Goal: Find specific page/section: Find specific page/section

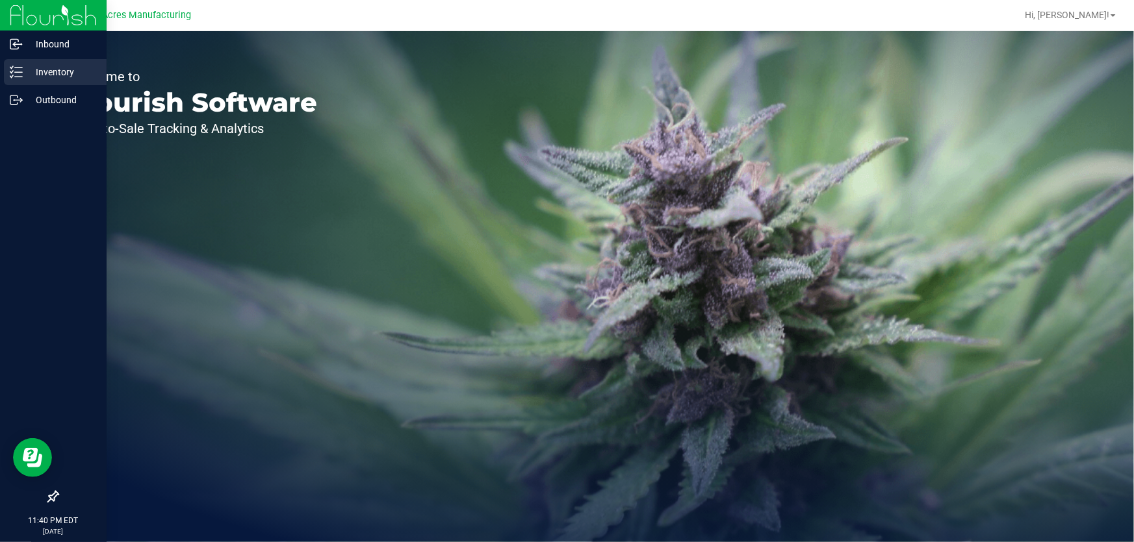
click at [24, 73] on p "Inventory" at bounding box center [62, 72] width 78 height 16
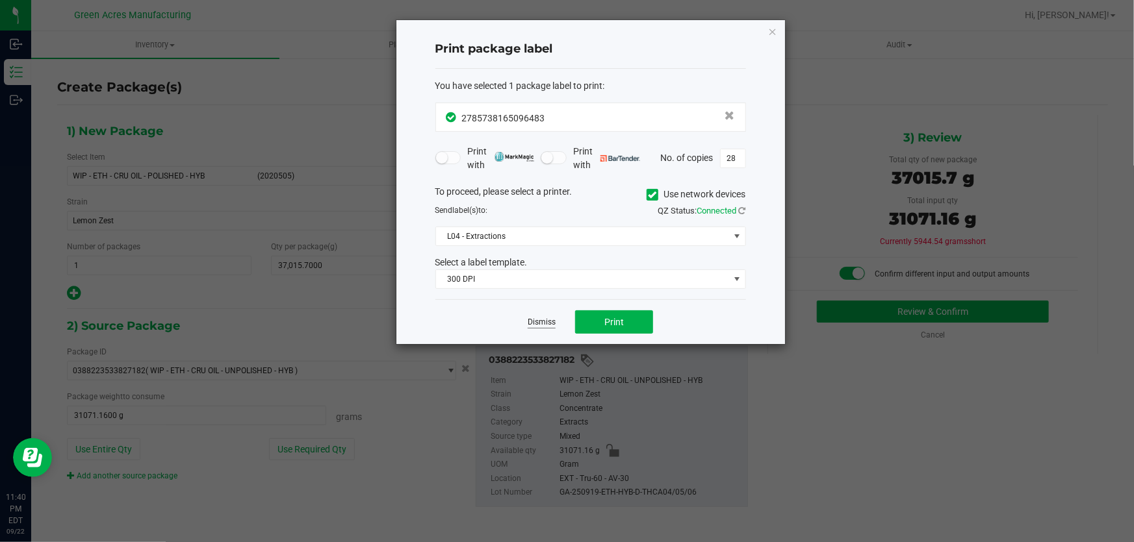
click at [538, 322] on link "Dismiss" at bounding box center [541, 322] width 28 height 11
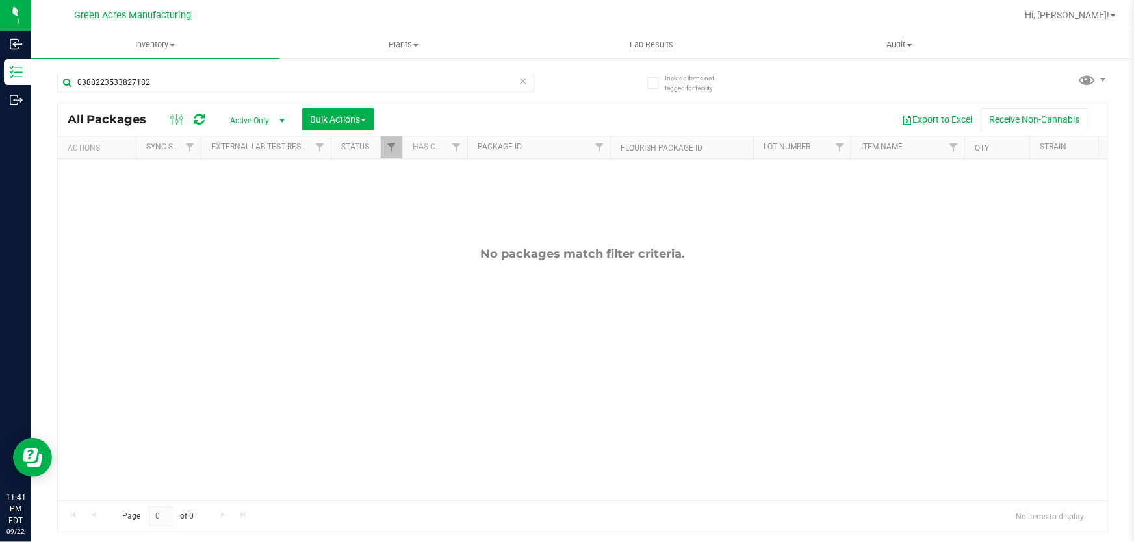
click at [520, 77] on icon at bounding box center [522, 81] width 9 height 16
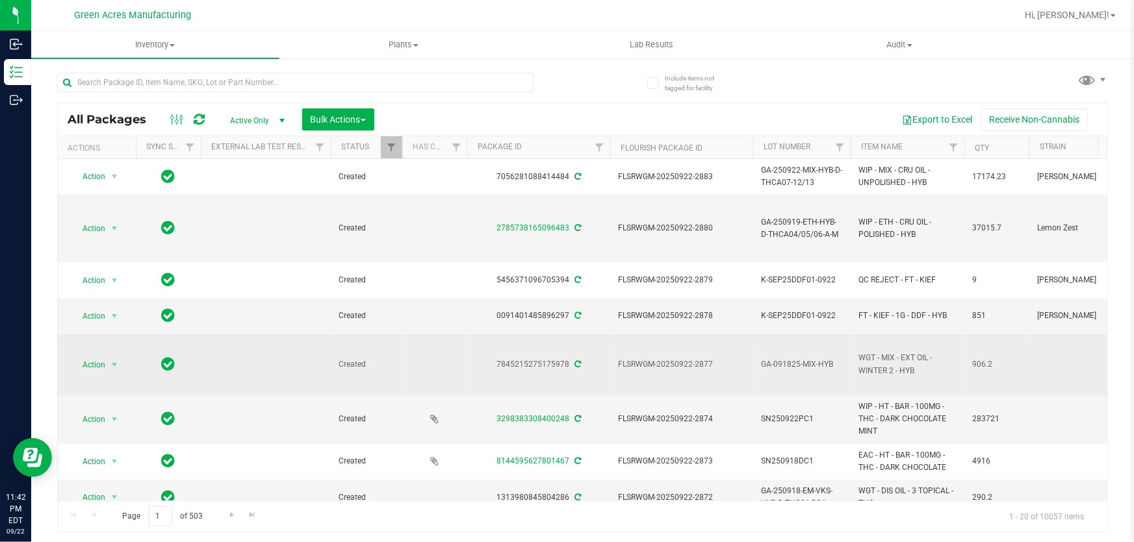
drag, startPoint x: 532, startPoint y: 429, endPoint x: 418, endPoint y: 344, distance: 142.1
click at [418, 344] on td at bounding box center [434, 365] width 65 height 61
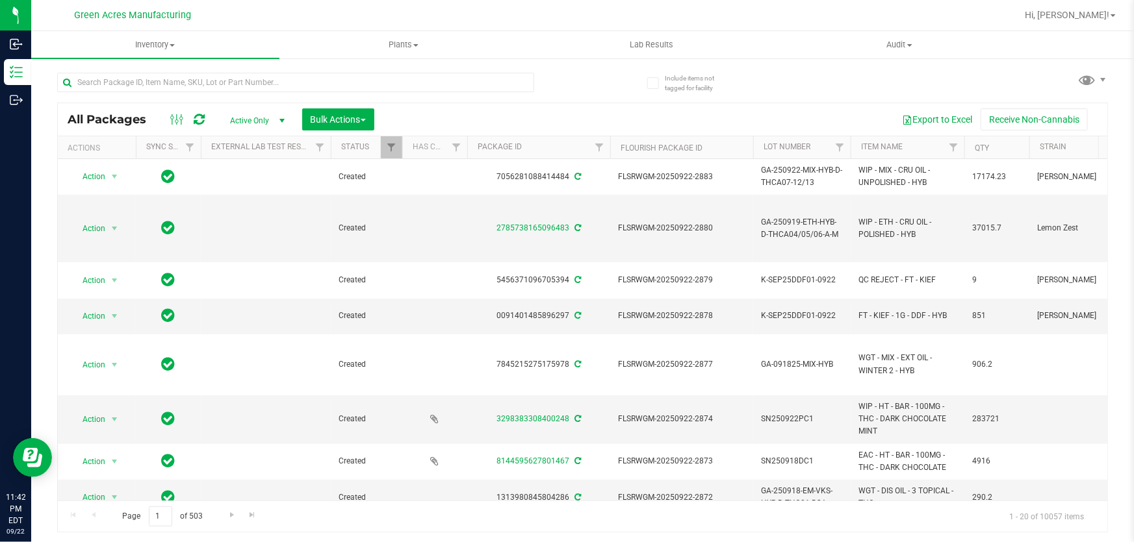
click at [467, 524] on div "Page 1 of 503 1 - 20 of 10057 items" at bounding box center [582, 516] width 1049 height 31
